Goal: Find specific page/section: Find specific page/section

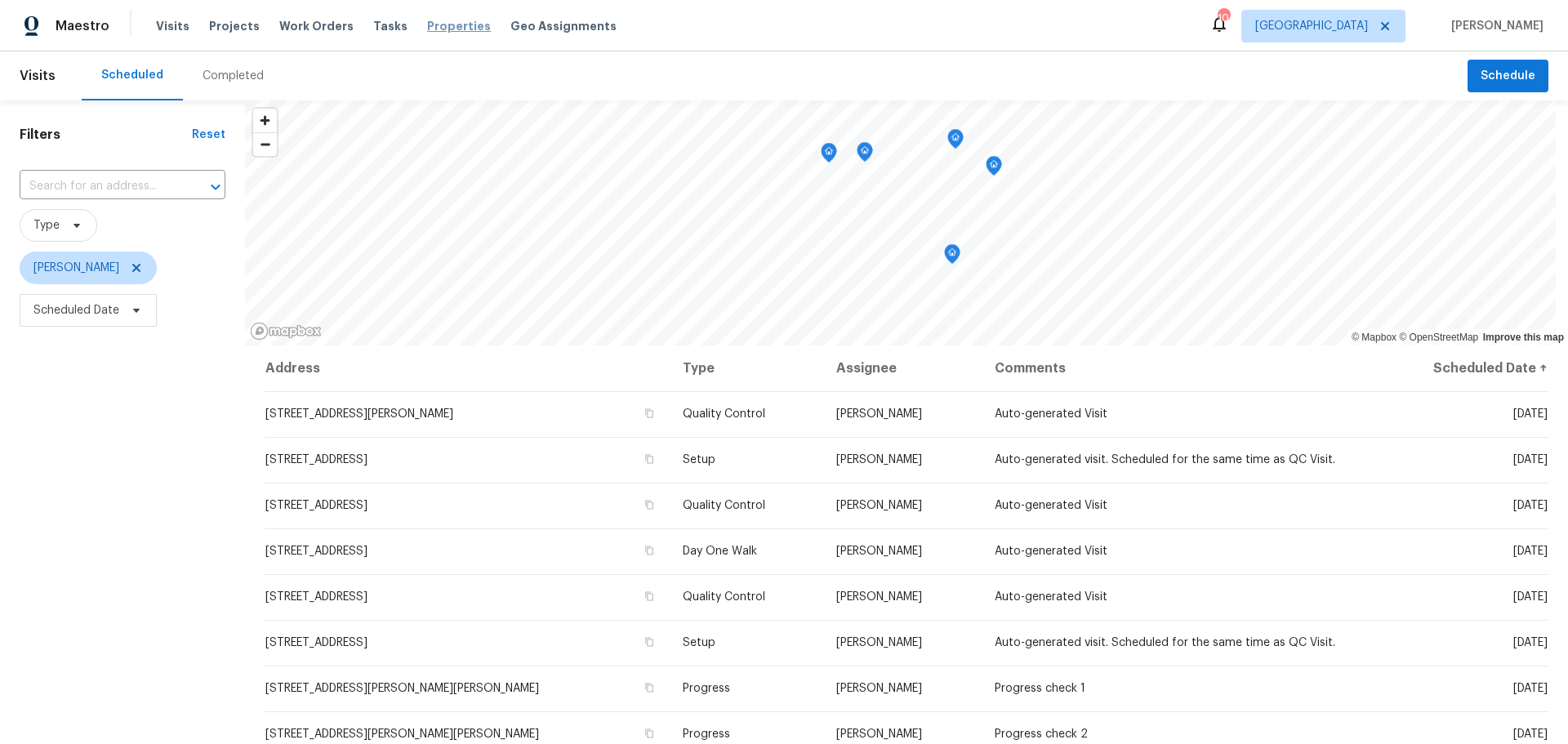
click at [435, 26] on span "Properties" at bounding box center [459, 26] width 63 height 17
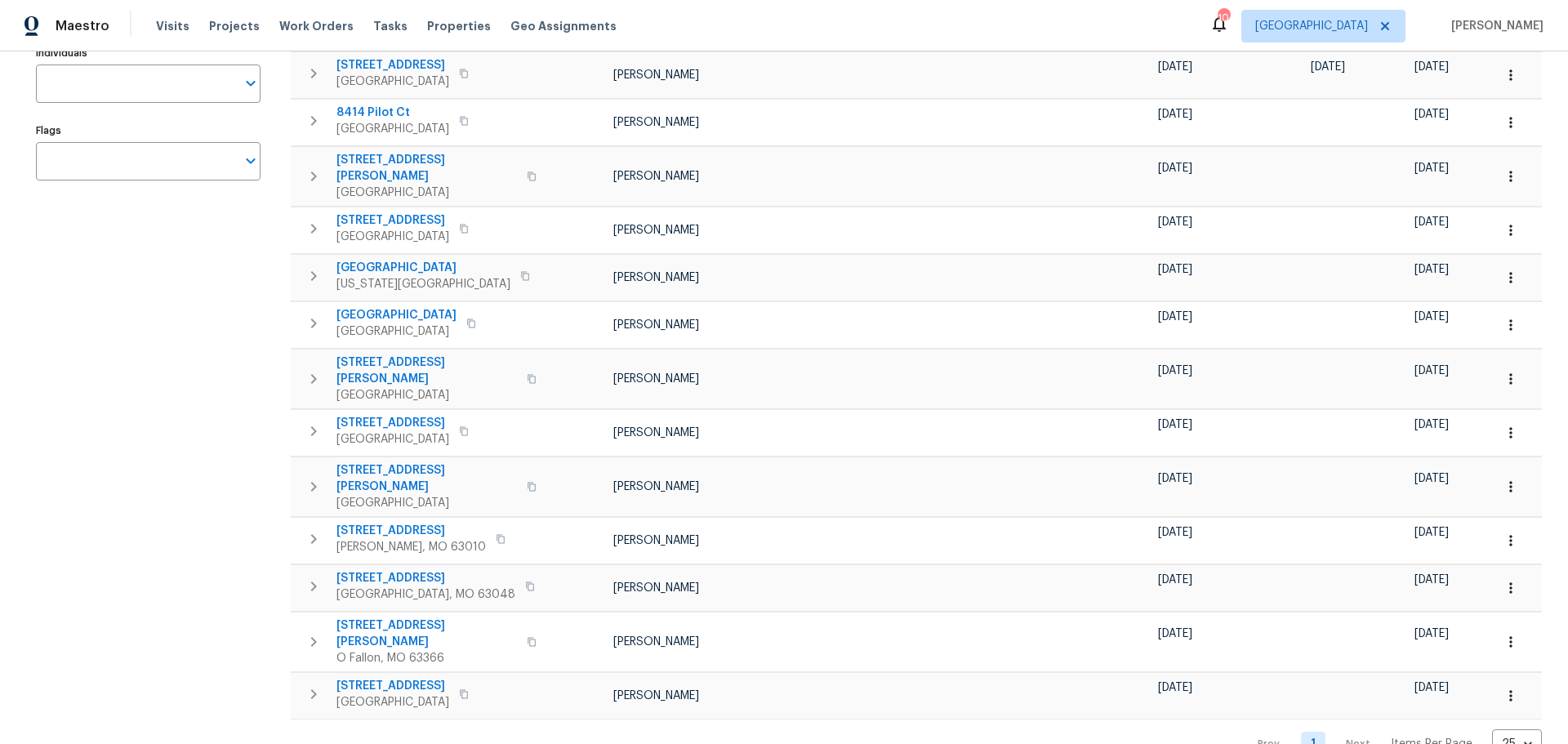
scroll to position [275, 0]
click at [1509, 689] on icon "button" at bounding box center [1510, 694] width 3 height 11
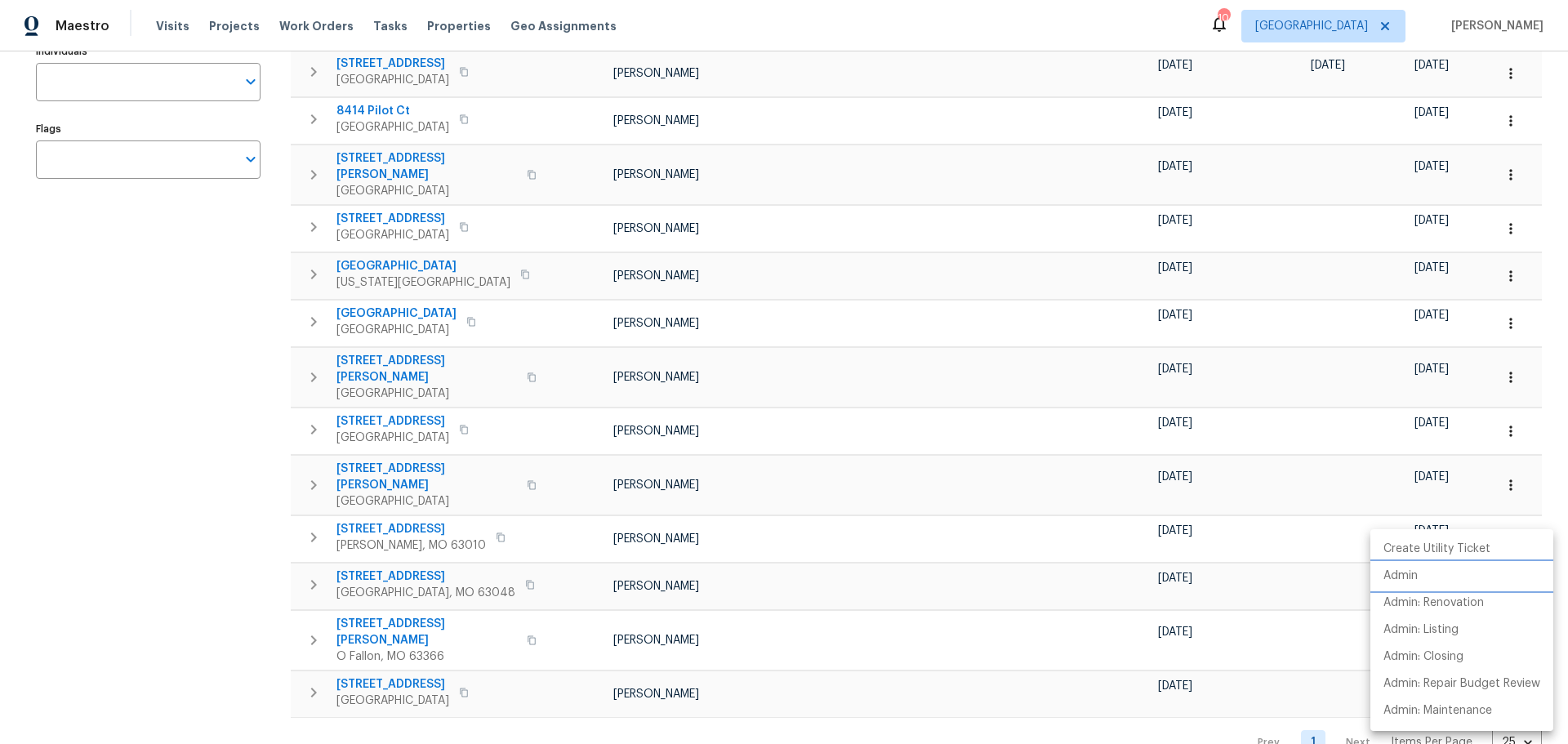
click at [1457, 589] on li "Admin" at bounding box center [1462, 576] width 183 height 27
click at [1185, 700] on div at bounding box center [784, 372] width 1568 height 744
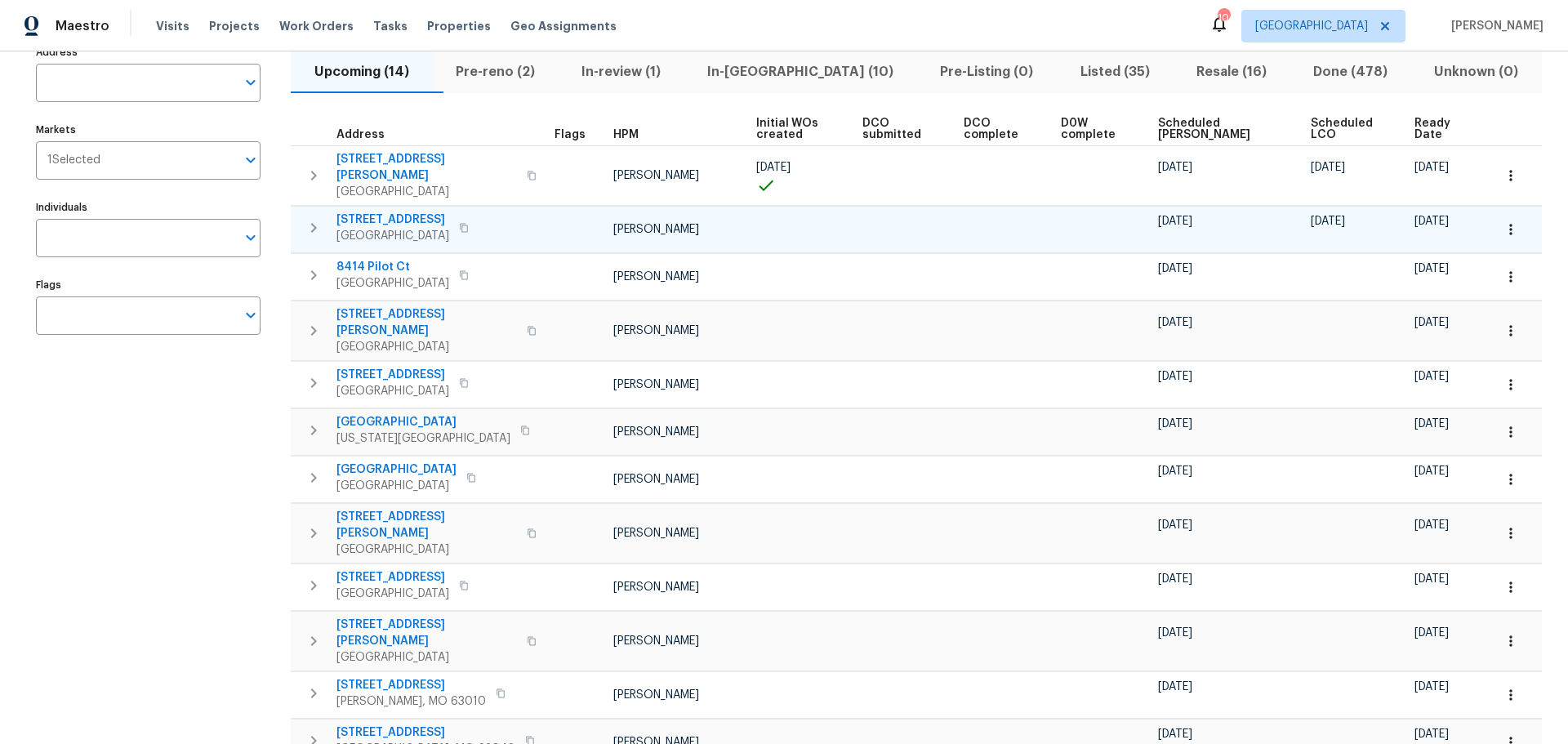
scroll to position [0, 0]
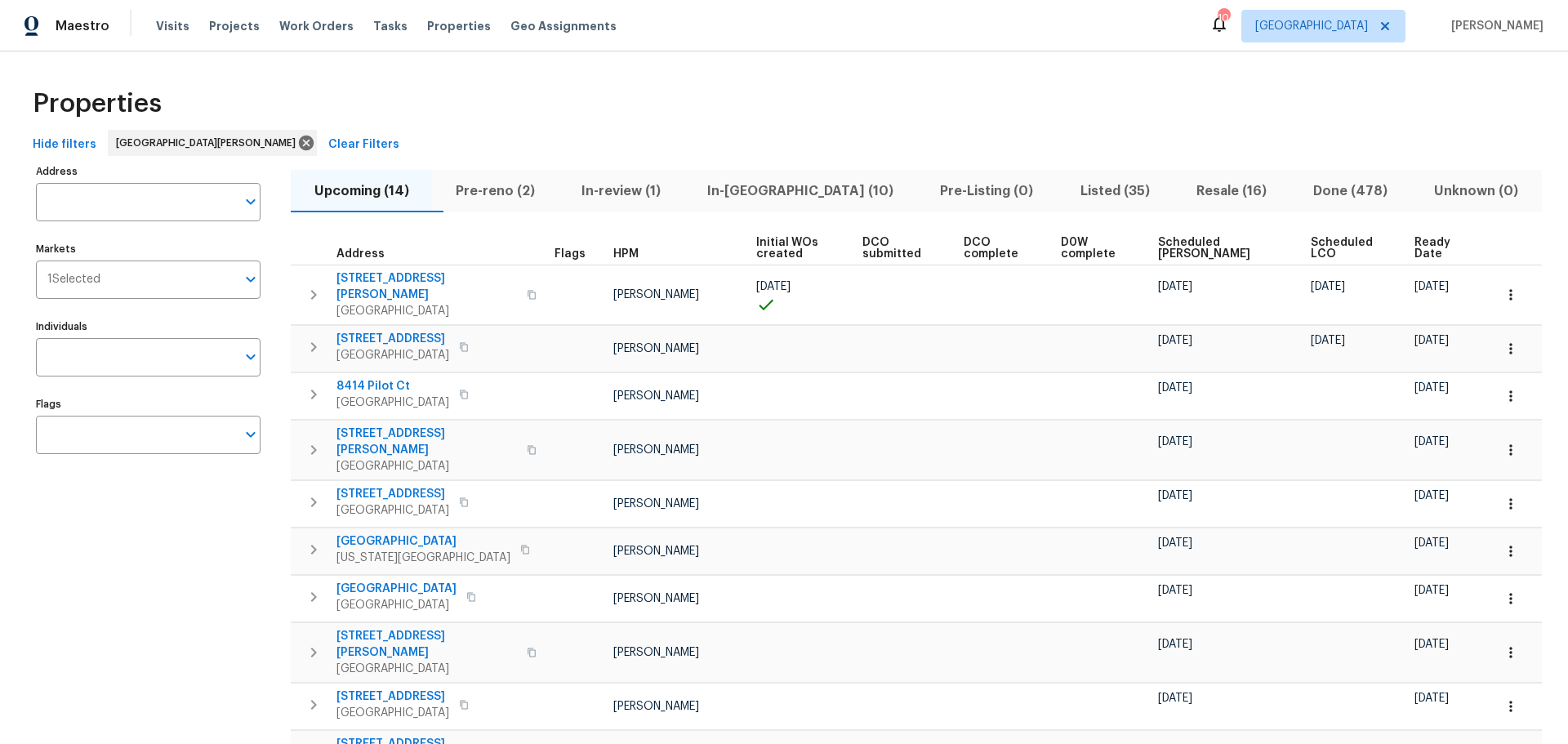
click at [789, 174] on button "In-[GEOGRAPHIC_DATA] (10)" at bounding box center [800, 191] width 233 height 42
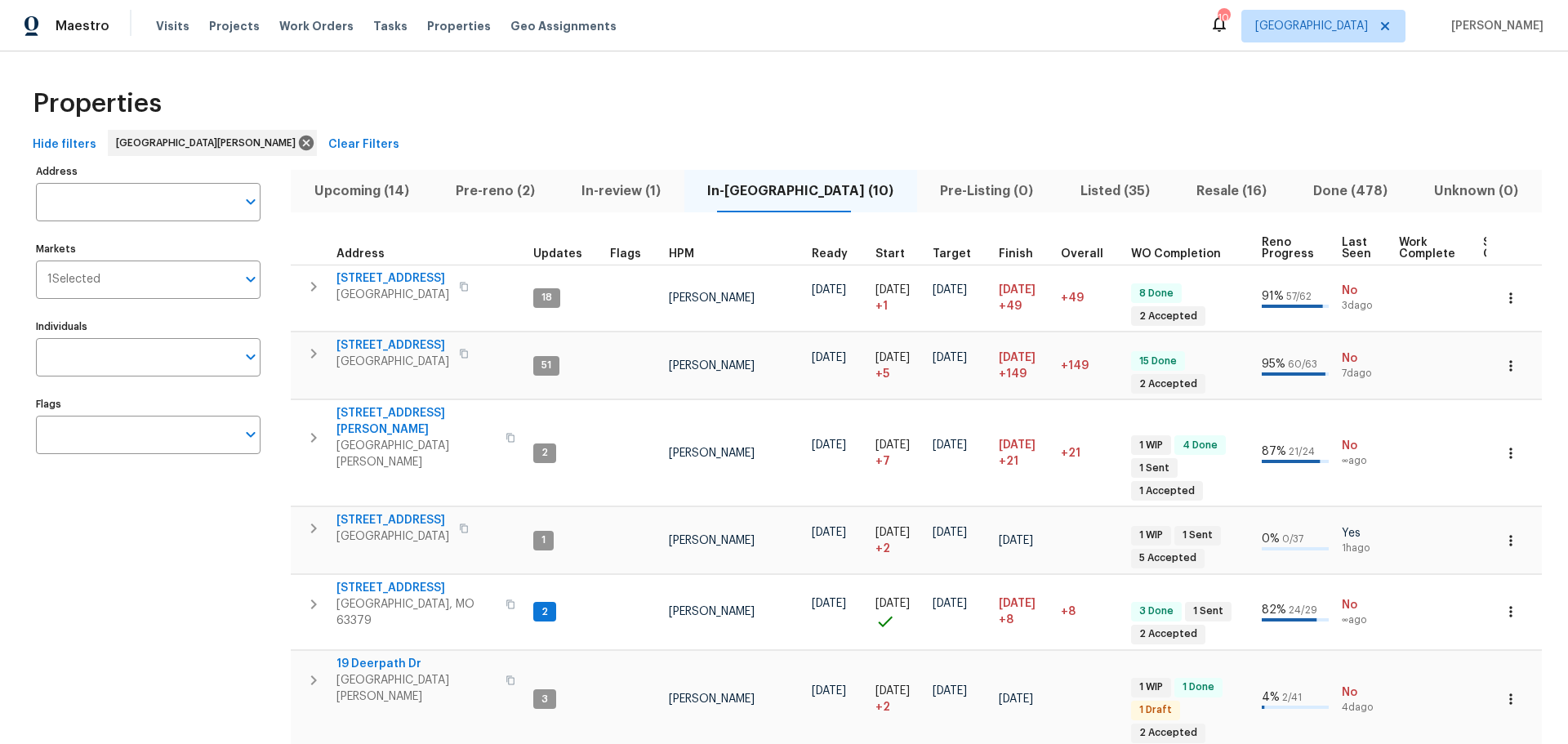
click at [1183, 188] on span "Resale (16)" at bounding box center [1231, 191] width 98 height 23
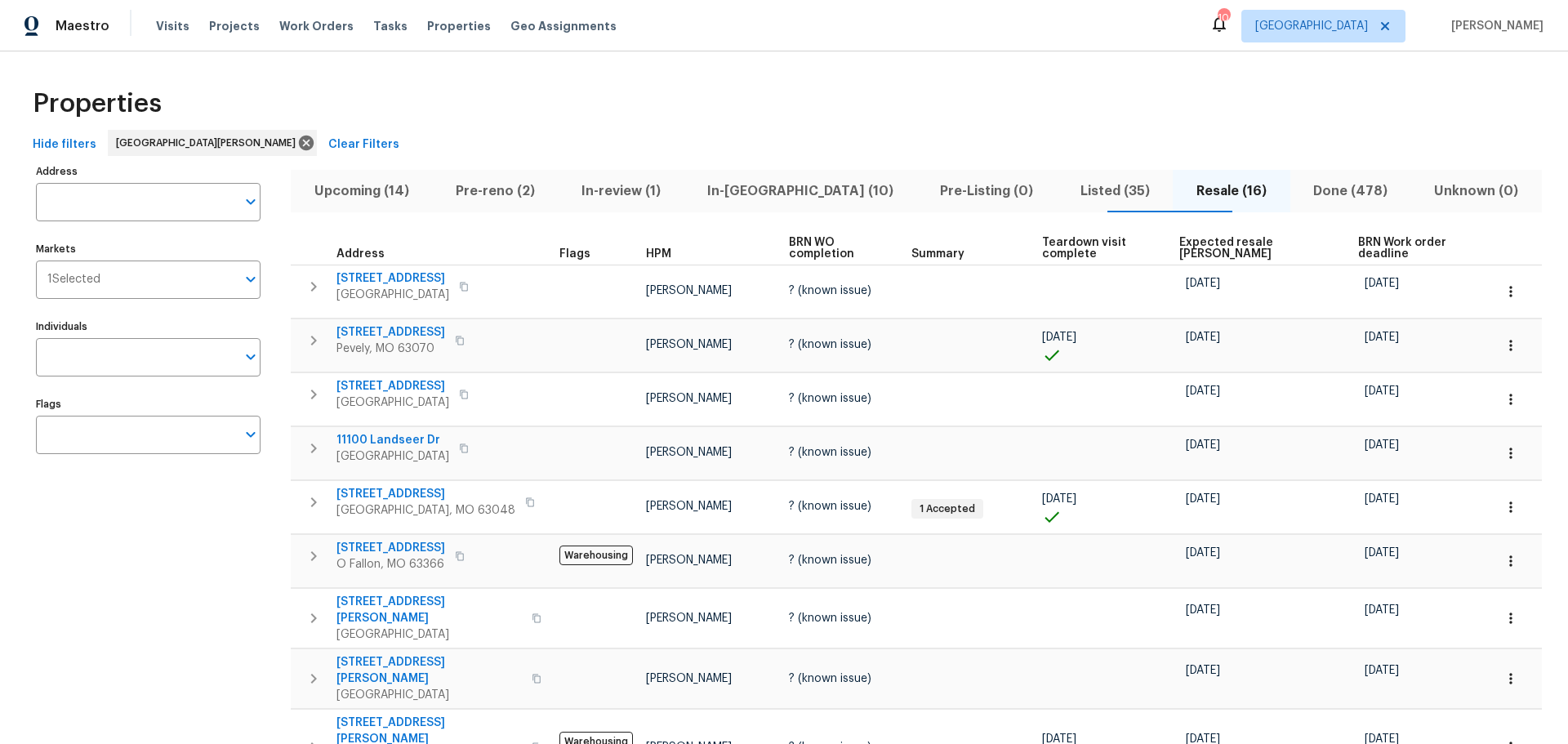
click at [1218, 249] on span "Expected resale [PERSON_NAME]" at bounding box center [1255, 248] width 152 height 23
